Goal: Connect with others: Connect with other users

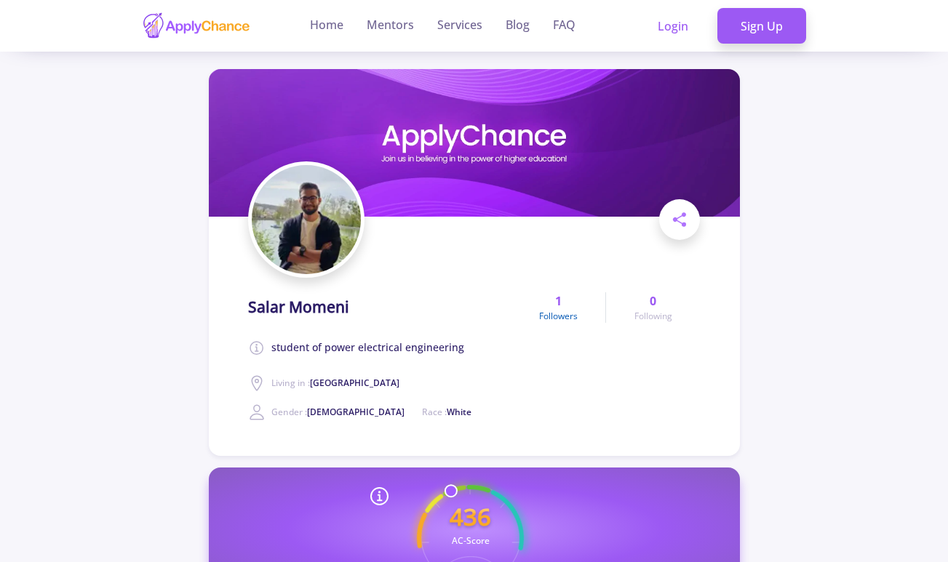
click at [547, 318] on span "Followers" at bounding box center [558, 316] width 39 height 13
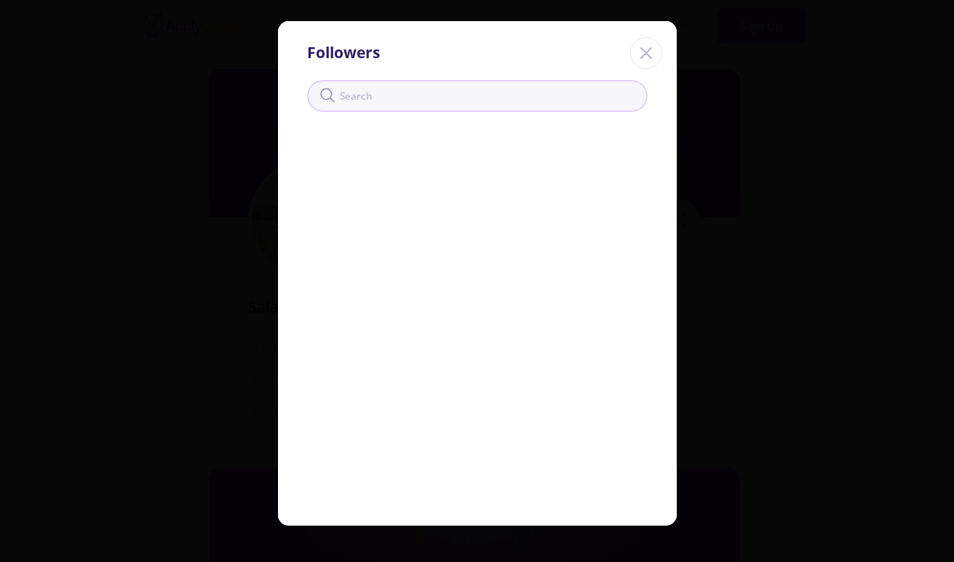
click at [645, 60] on icon "Close" at bounding box center [646, 52] width 23 height 23
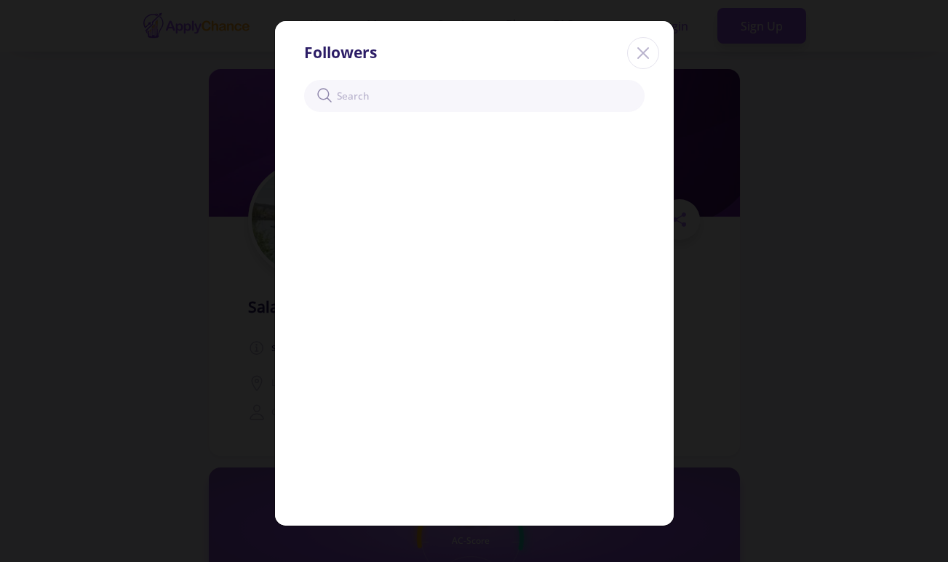
click at [645, 60] on icon "Close" at bounding box center [643, 52] width 23 height 23
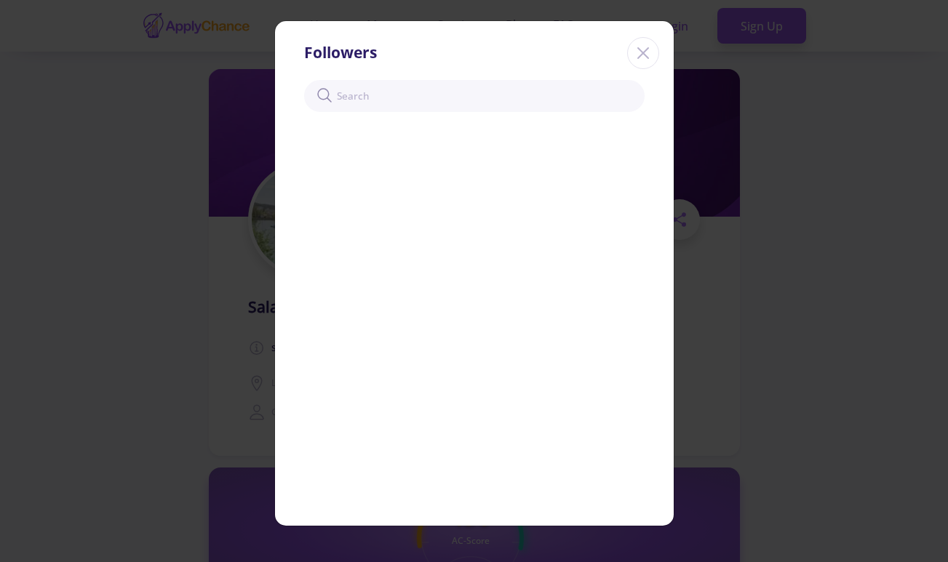
click at [645, 60] on icon "Close" at bounding box center [643, 52] width 23 height 23
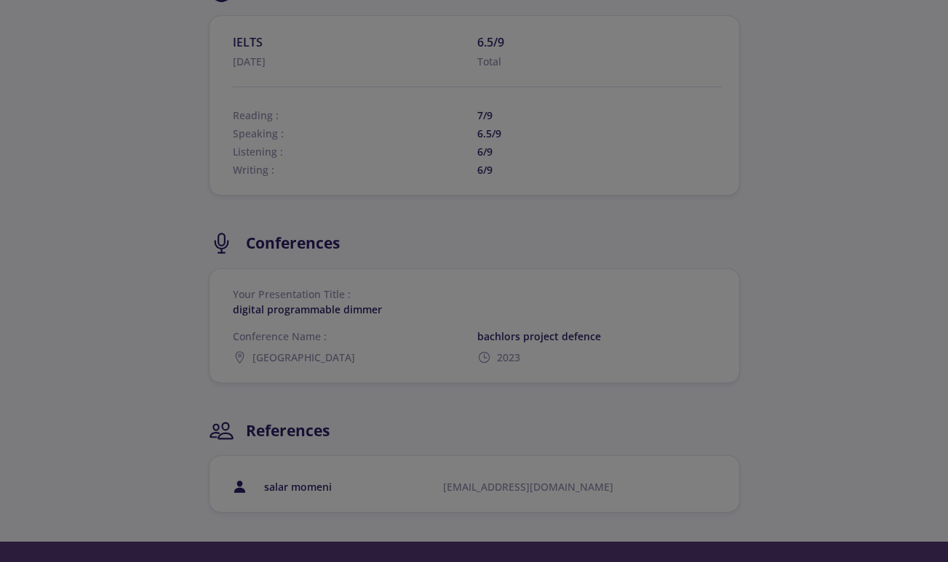
scroll to position [1463, 0]
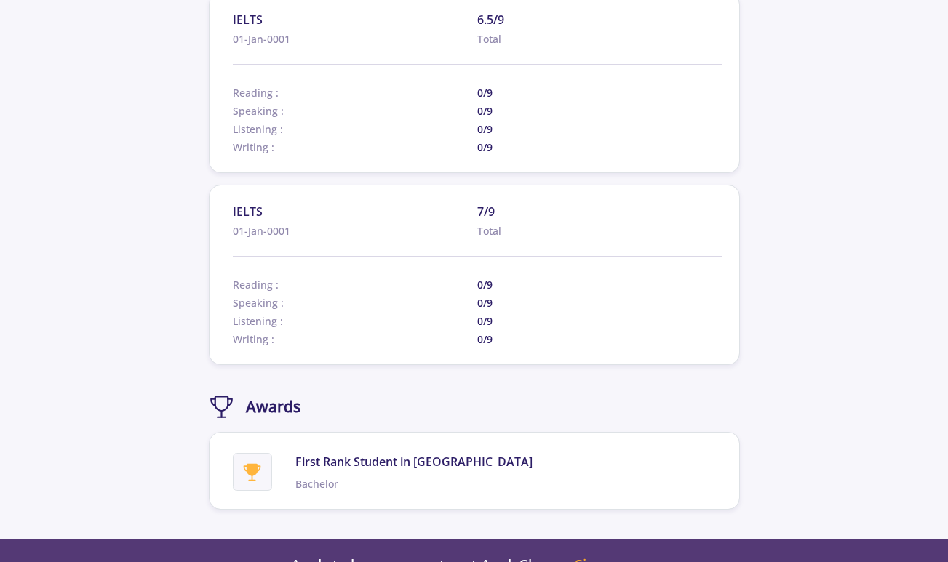
scroll to position [1499, 0]
